Goal: Find specific page/section: Find specific page/section

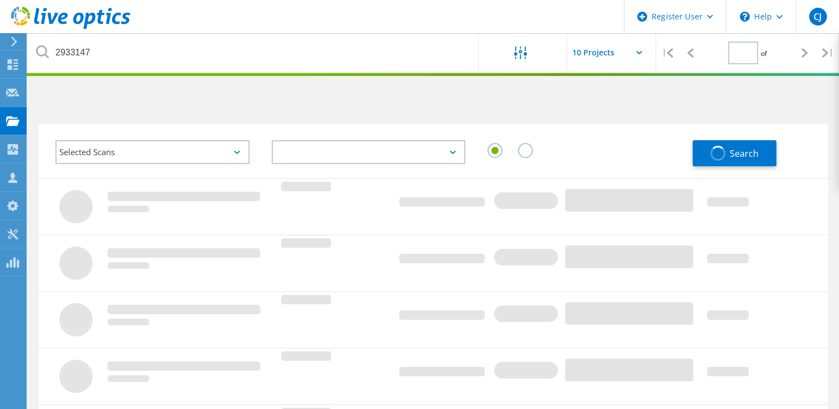
type input "1"
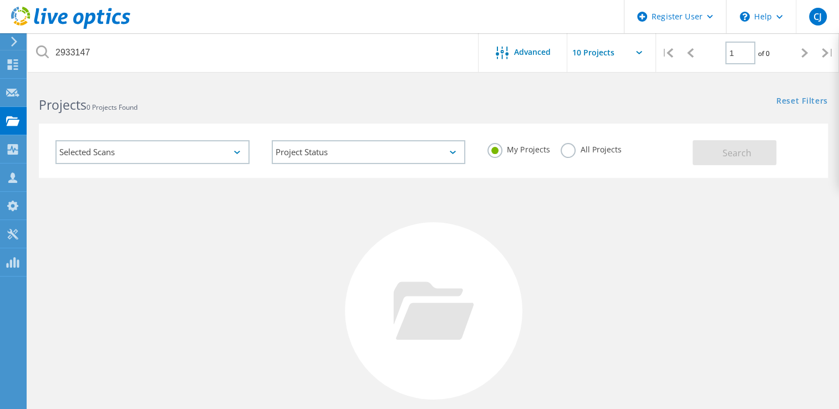
click at [562, 147] on label "All Projects" at bounding box center [591, 148] width 60 height 11
click at [0, 0] on input "All Projects" at bounding box center [0, 0] width 0 height 0
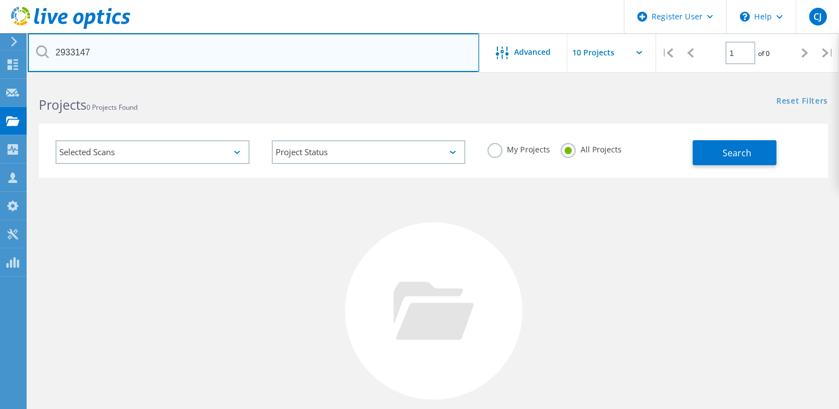
drag, startPoint x: 111, startPoint y: 48, endPoint x: 51, endPoint y: 53, distance: 60.1
click at [51, 53] on input "2933147" at bounding box center [253, 52] width 451 height 39
paste input "3032204"
type input "3032204"
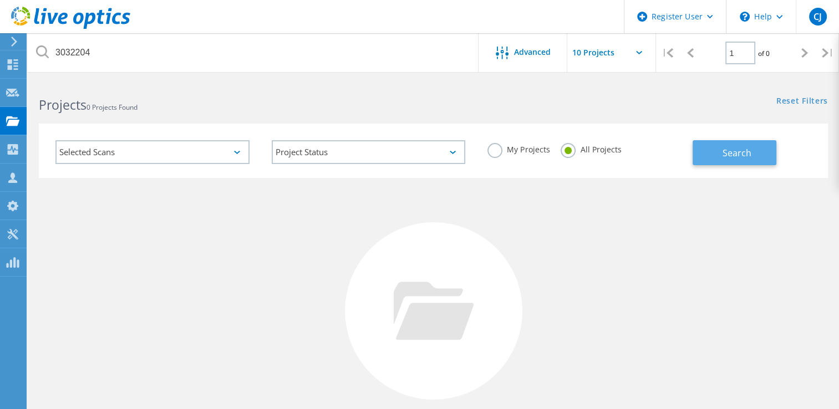
click at [711, 152] on button "Search" at bounding box center [734, 152] width 84 height 25
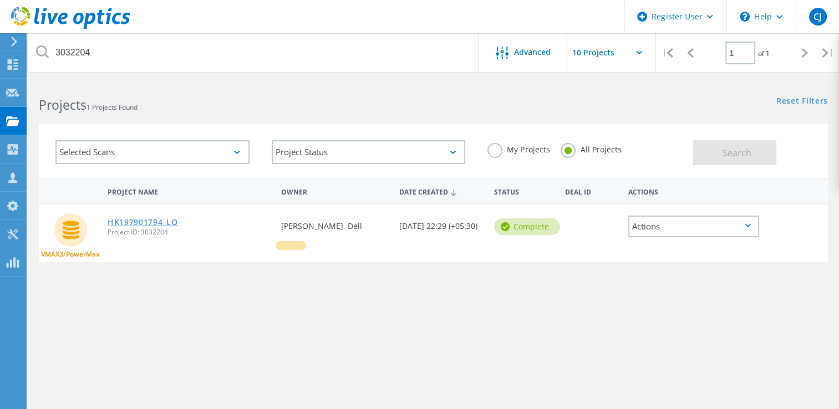
click at [133, 218] on link "HK197901794_LO" at bounding box center [143, 222] width 70 height 8
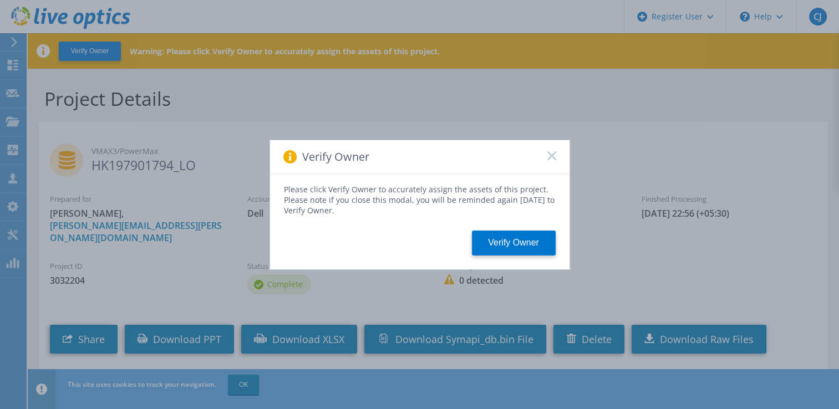
click at [552, 155] on rect at bounding box center [551, 155] width 9 height 9
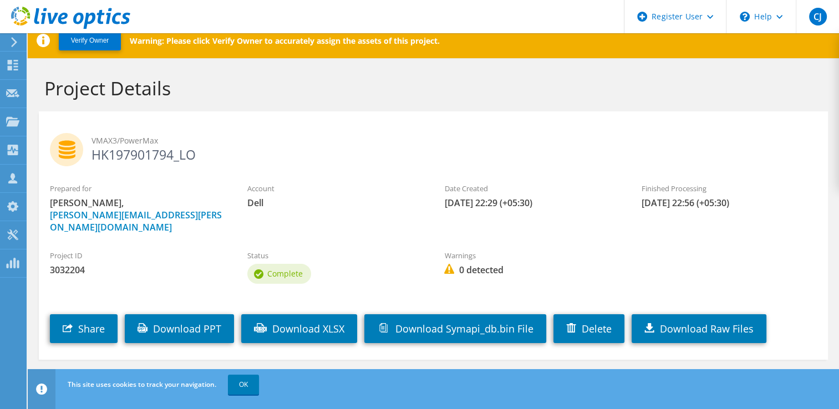
scroll to position [16, 0]
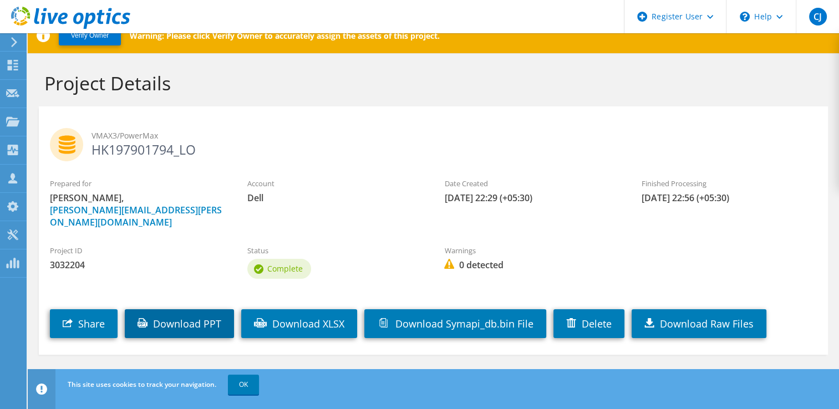
click at [186, 310] on link "Download PPT" at bounding box center [179, 323] width 109 height 29
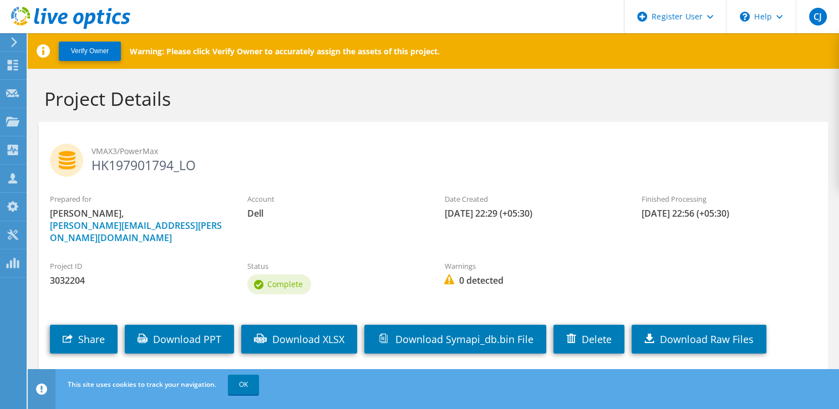
click at [446, 24] on header "CJ Dell User [PERSON_NAME] [PERSON_NAME][EMAIL_ADDRESS][DOMAIN_NAME] Dell My Pr…" at bounding box center [419, 16] width 839 height 33
